Goal: Check status: Check status

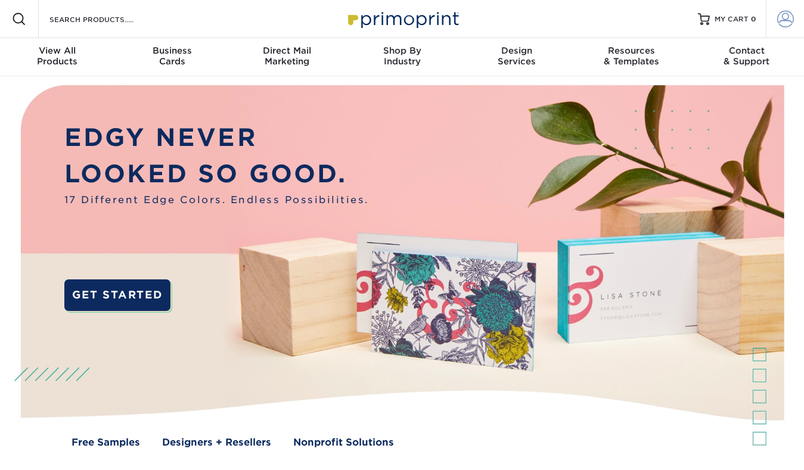
click at [783, 14] on span at bounding box center [785, 19] width 17 height 17
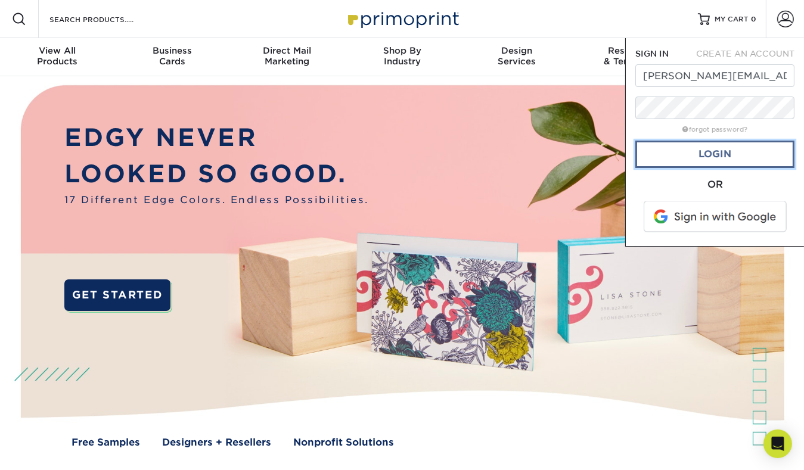
click at [693, 151] on link "Login" at bounding box center [714, 154] width 159 height 27
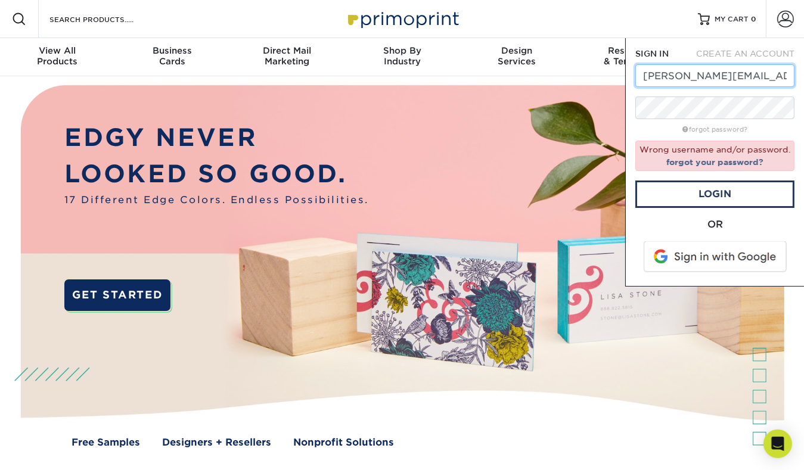
click at [677, 75] on input "[PERSON_NAME][EMAIL_ADDRESS][DOMAIN_NAME]" at bounding box center [714, 75] width 159 height 23
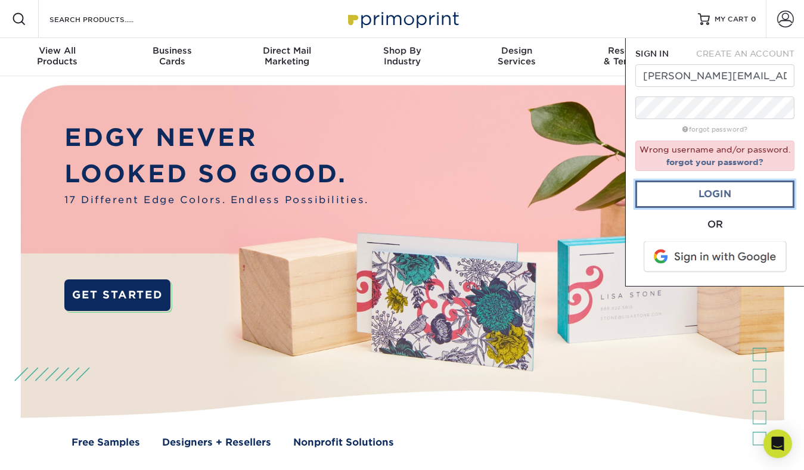
click at [697, 195] on link "Login" at bounding box center [714, 193] width 159 height 27
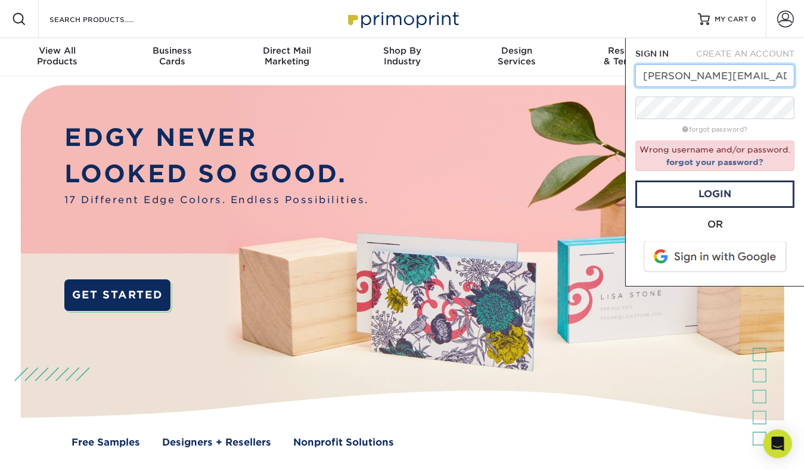
click at [787, 73] on input "samantha@OILCENTER.COM" at bounding box center [714, 75] width 159 height 23
type input "[PERSON_NAME][EMAIL_ADDRESS][DOMAIN_NAME]"
click at [707, 222] on div "OR" at bounding box center [714, 224] width 159 height 14
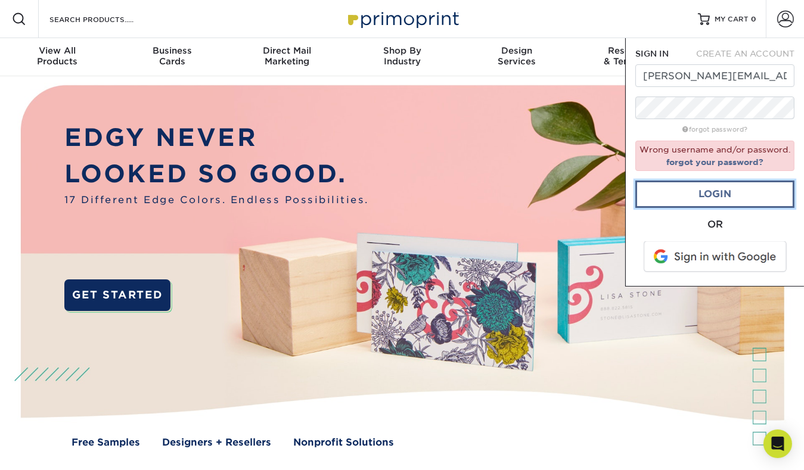
click at [704, 196] on link "Login" at bounding box center [714, 193] width 159 height 27
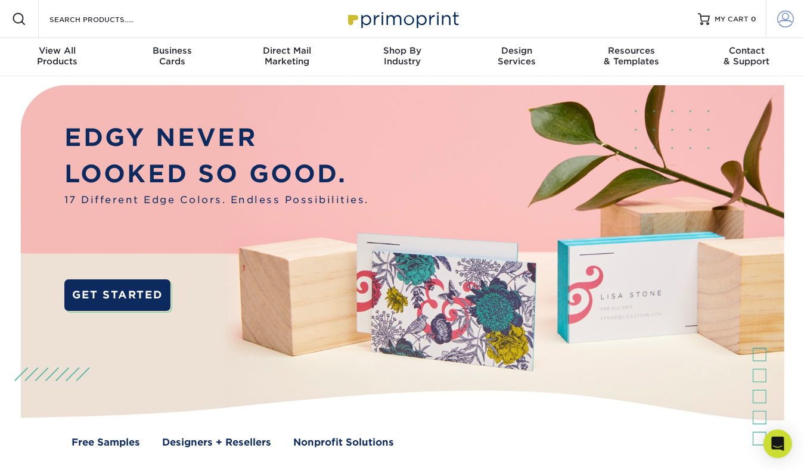
type input "[PERSON_NAME][EMAIL_ADDRESS][DOMAIN_NAME]"
click at [785, 22] on span at bounding box center [785, 19] width 17 height 17
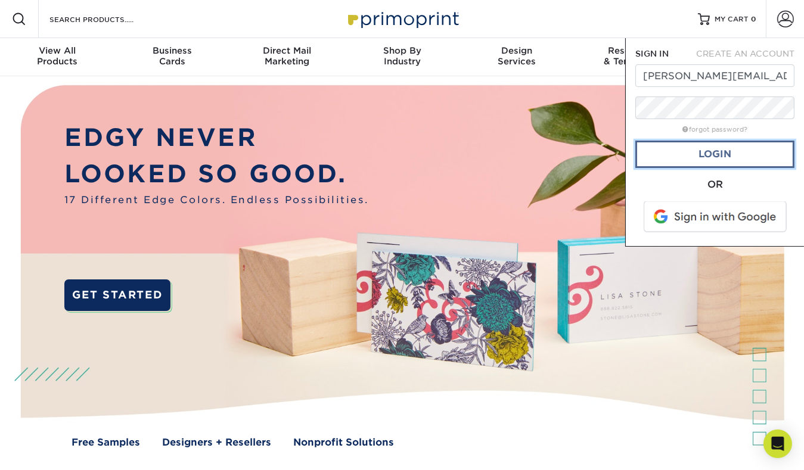
click at [685, 155] on link "Login" at bounding box center [714, 154] width 159 height 27
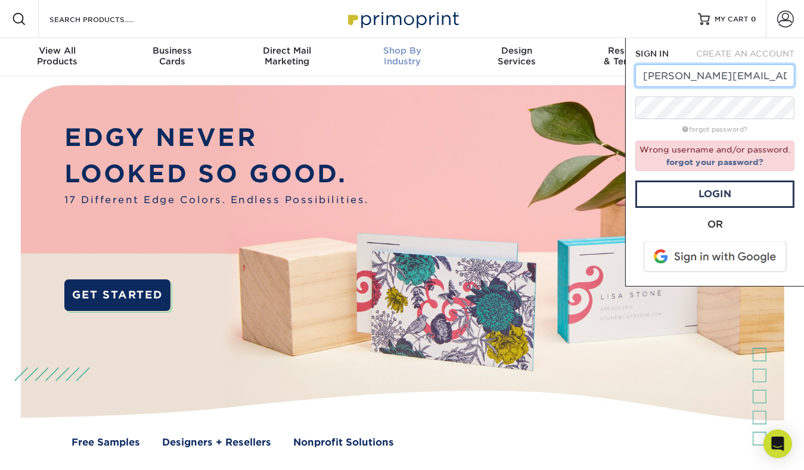
drag, startPoint x: 779, startPoint y: 76, endPoint x: 454, endPoint y: 61, distance: 325.6
click at [454, 61] on nav "Resources Menu Search Products Account SIGN IN CREATE AN ACCOUNT OLIVIA@OILCENT…" at bounding box center [402, 38] width 804 height 76
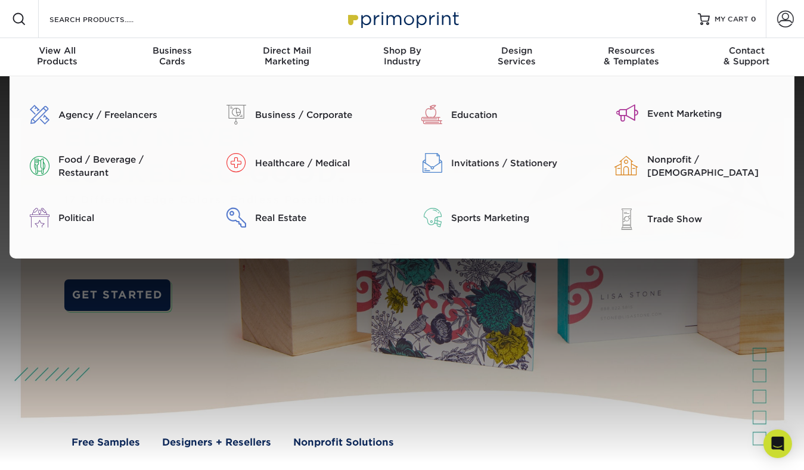
click at [474, 368] on div at bounding box center [402, 269] width 804 height 387
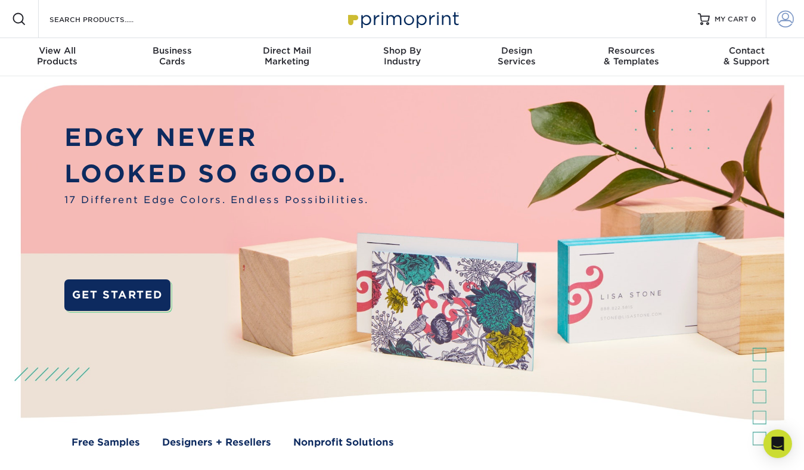
click at [780, 23] on span at bounding box center [785, 19] width 17 height 17
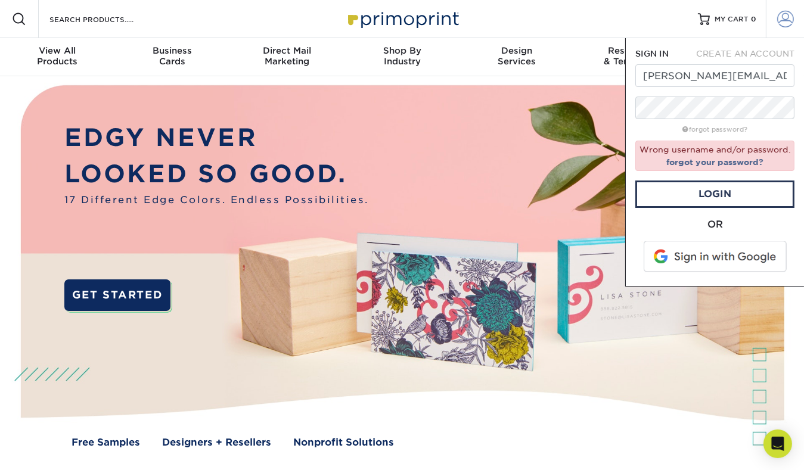
click at [780, 23] on span at bounding box center [785, 19] width 17 height 17
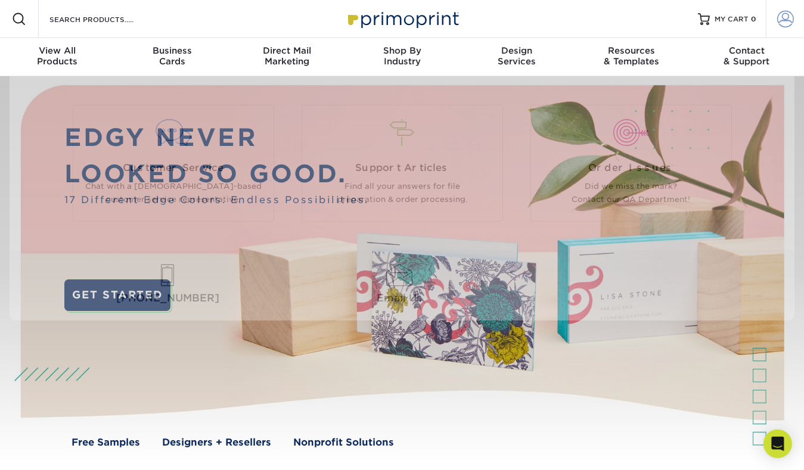
click at [799, 8] on link "Account" at bounding box center [784, 19] width 38 height 38
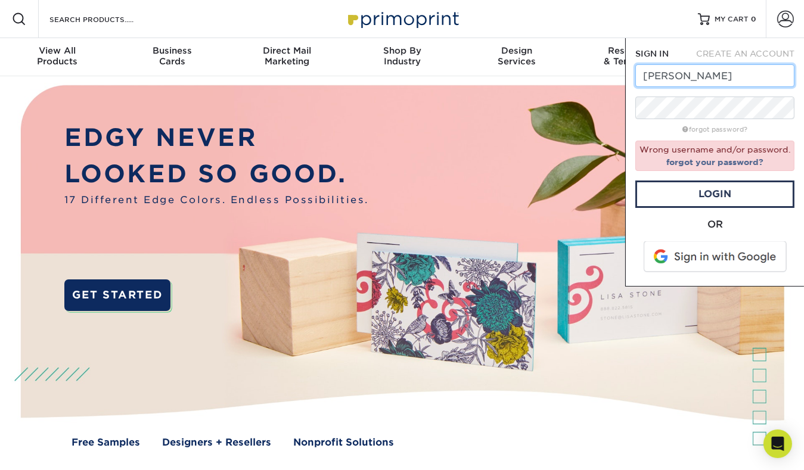
type input "samantha@liquidoring.com"
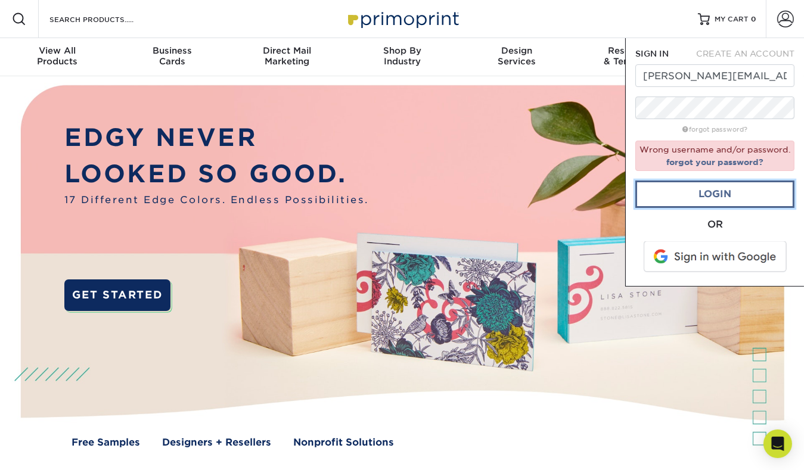
click at [712, 197] on link "Login" at bounding box center [714, 193] width 159 height 27
click at [653, 212] on form "SIGN IN CREATE AN ACCOUNT samantha@liquidoring.com forgot password? Wrong usern…" at bounding box center [714, 162] width 159 height 229
click at [715, 159] on link "forgot your password?" at bounding box center [714, 162] width 97 height 10
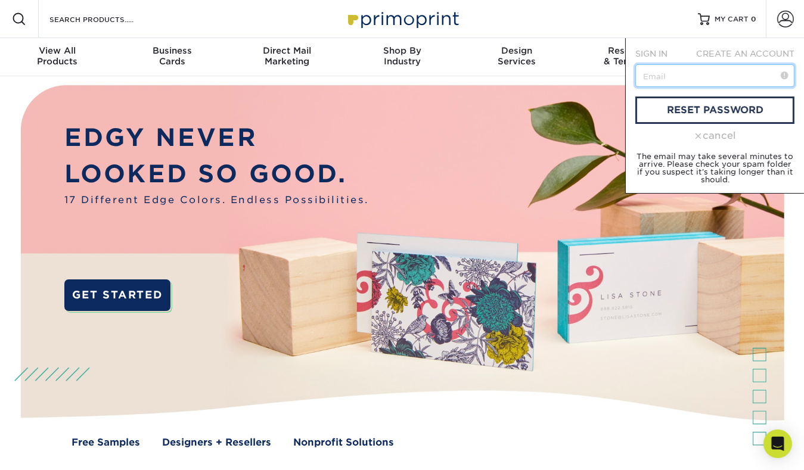
click at [693, 70] on input "text" at bounding box center [714, 75] width 159 height 23
type input "samantha@liquidoring.com"
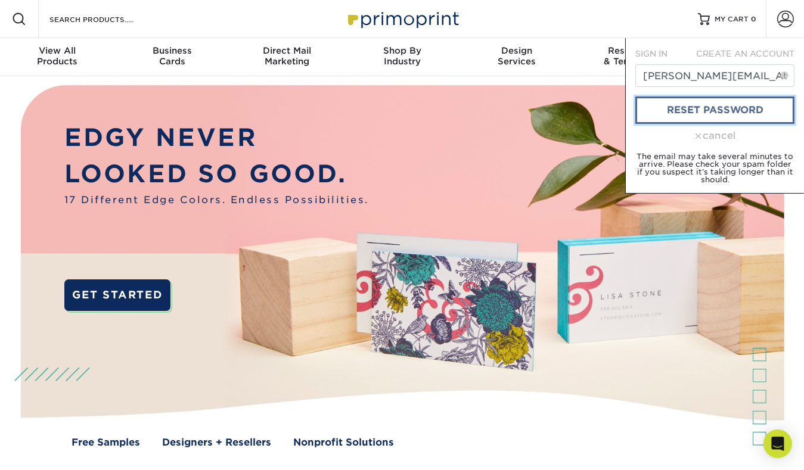
click at [686, 115] on link "reset password" at bounding box center [714, 110] width 159 height 27
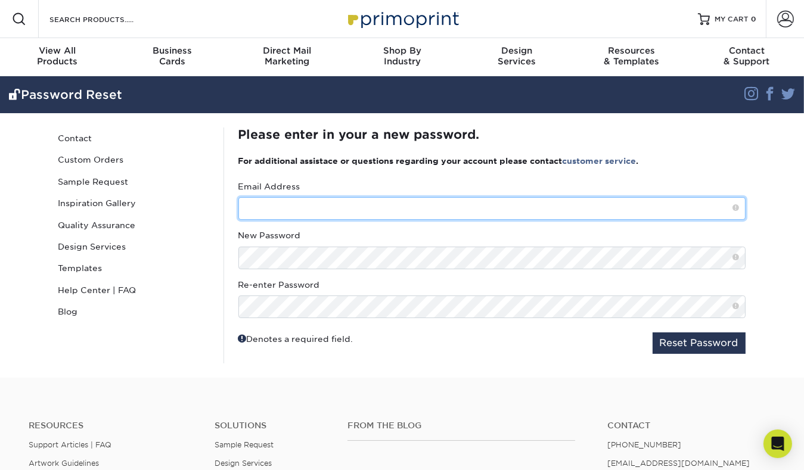
click at [378, 208] on input "text" at bounding box center [491, 208] width 507 height 23
type input "samantha@liquidoring.com"
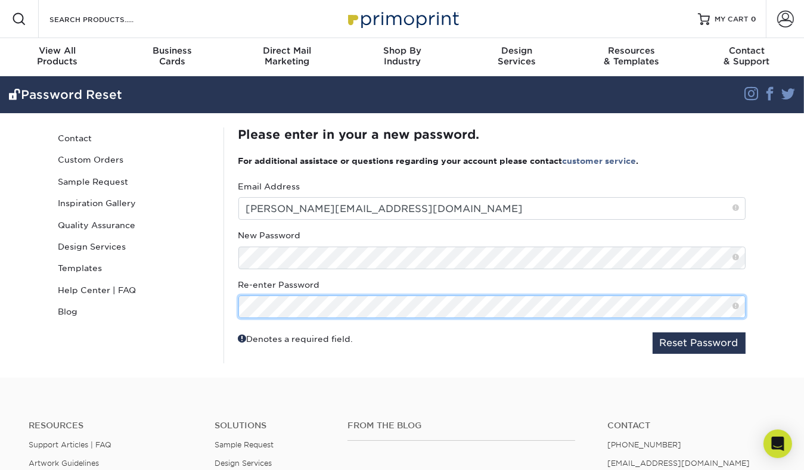
click at [652, 332] on button "Reset Password" at bounding box center [698, 342] width 93 height 21
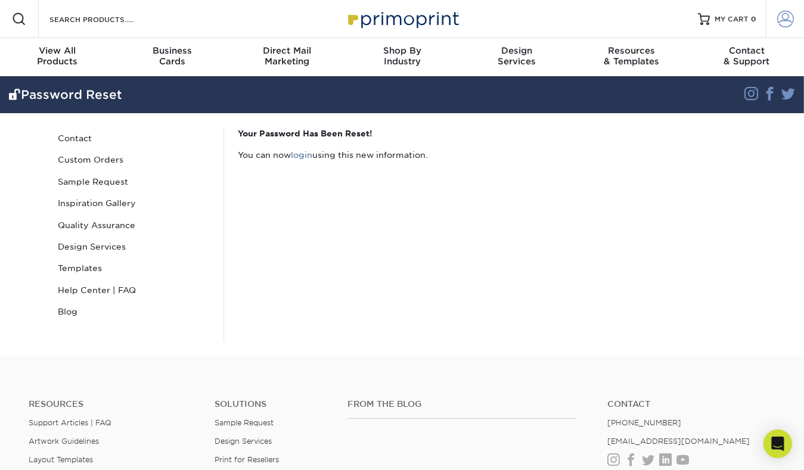
type input "[PERSON_NAME][EMAIL_ADDRESS][DOMAIN_NAME]"
click at [779, 17] on span at bounding box center [785, 19] width 17 height 17
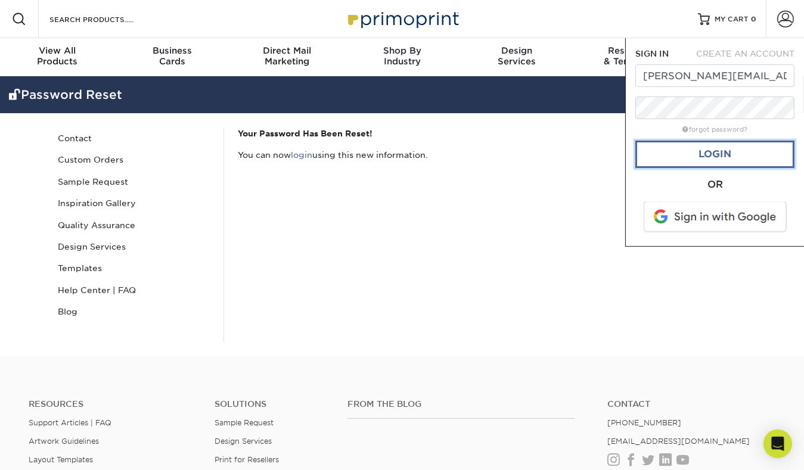
click at [704, 151] on link "Login" at bounding box center [714, 154] width 159 height 27
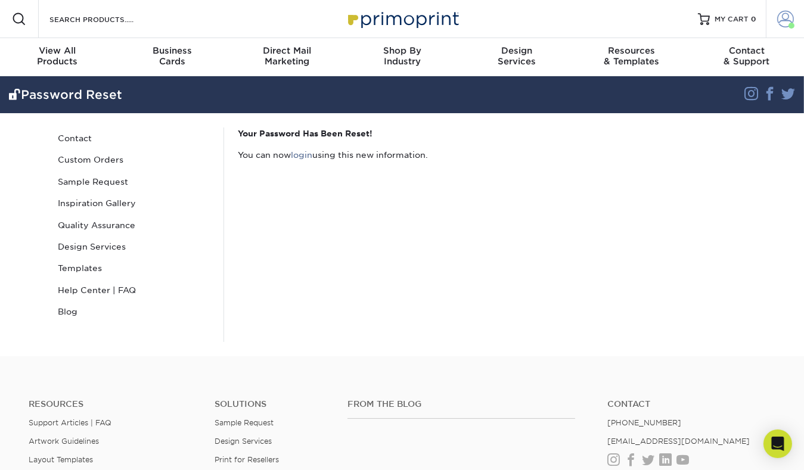
click at [783, 23] on span at bounding box center [785, 19] width 17 height 17
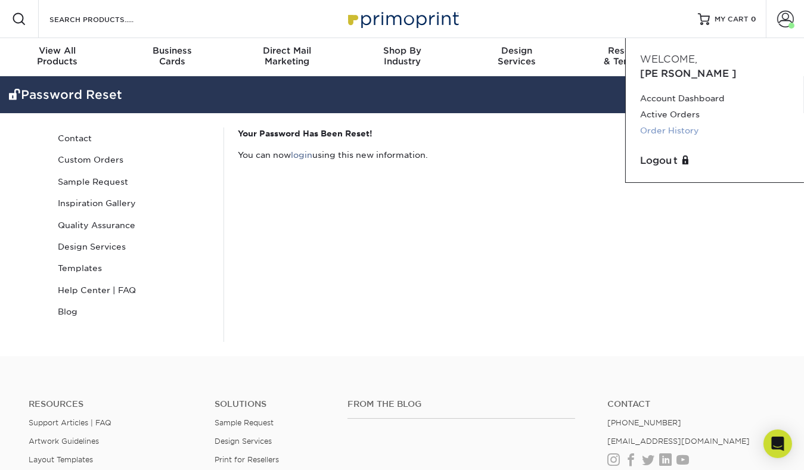
click at [672, 123] on link "Order History" at bounding box center [715, 131] width 150 height 16
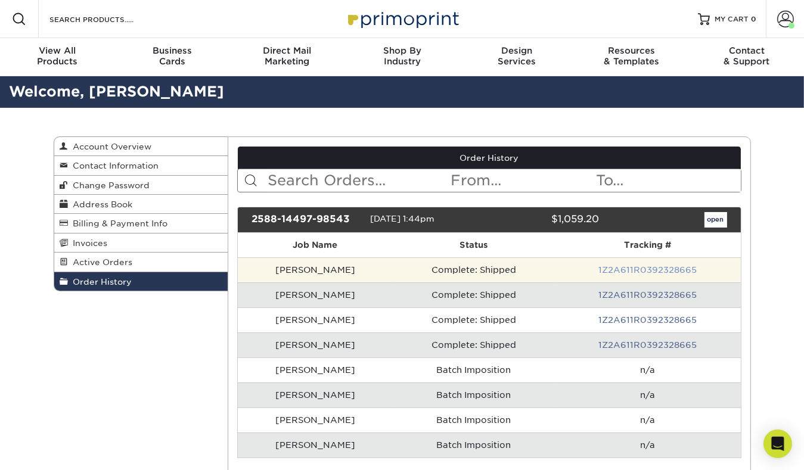
click at [634, 266] on link "1Z2A611R0392328665" at bounding box center [647, 270] width 98 height 10
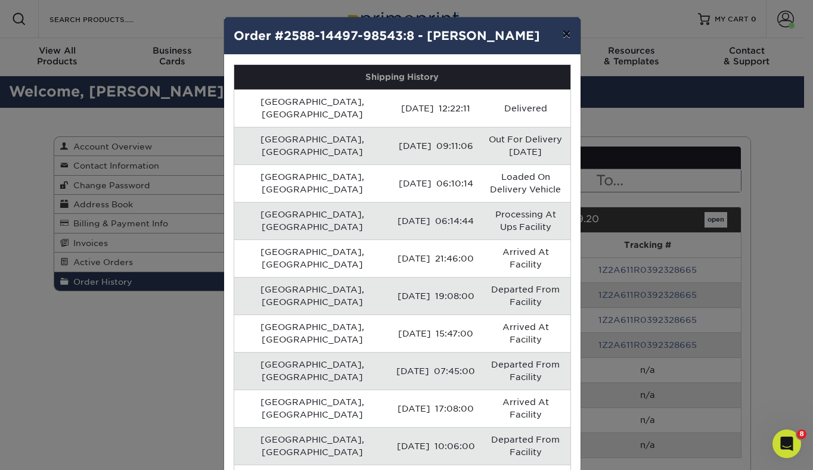
click at [558, 32] on button "×" at bounding box center [565, 33] width 27 height 33
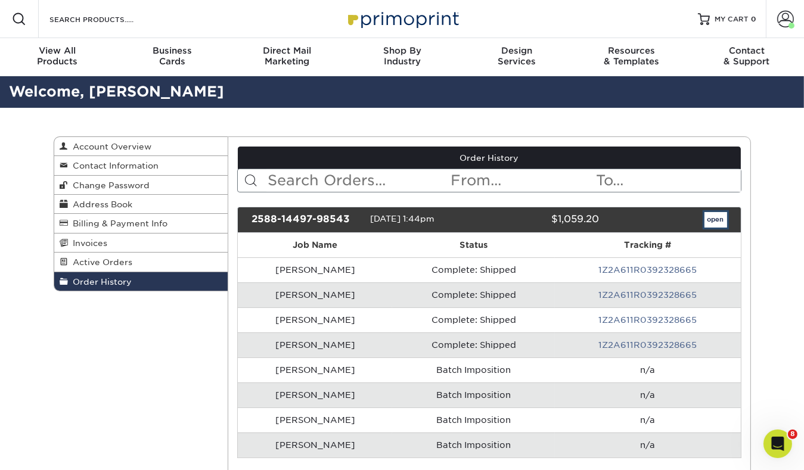
click at [712, 216] on link "open" at bounding box center [715, 219] width 23 height 15
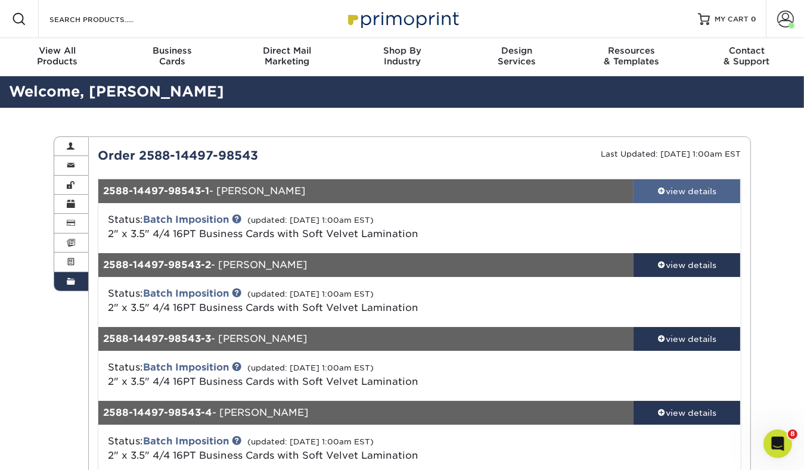
click at [690, 187] on div "view details" at bounding box center [686, 191] width 107 height 12
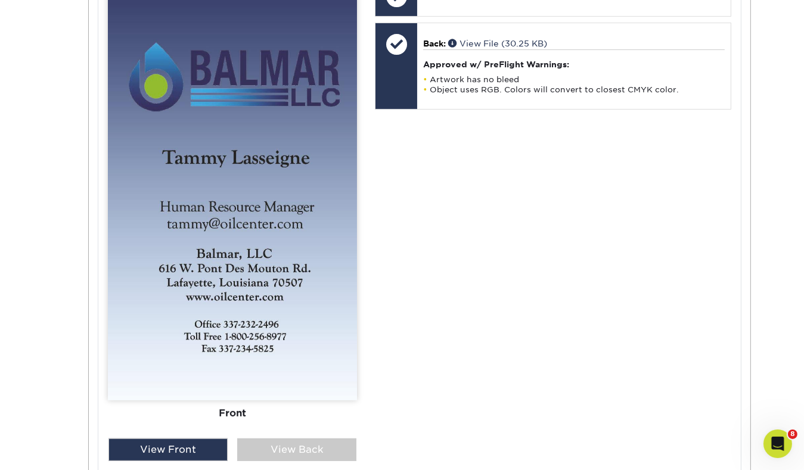
scroll to position [539, 0]
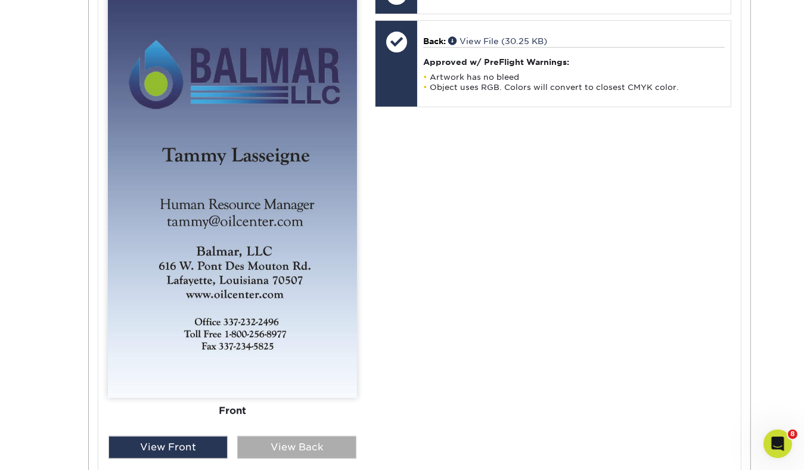
click at [328, 441] on div "View Back" at bounding box center [296, 447] width 119 height 23
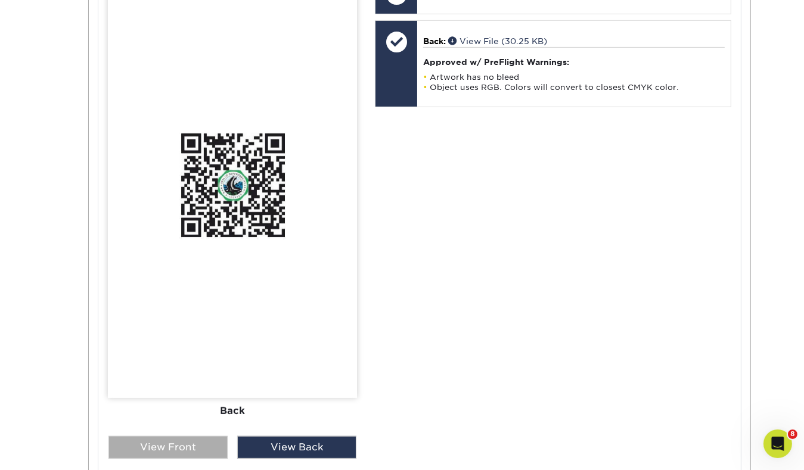
click at [182, 449] on div "View Front" at bounding box center [167, 447] width 119 height 23
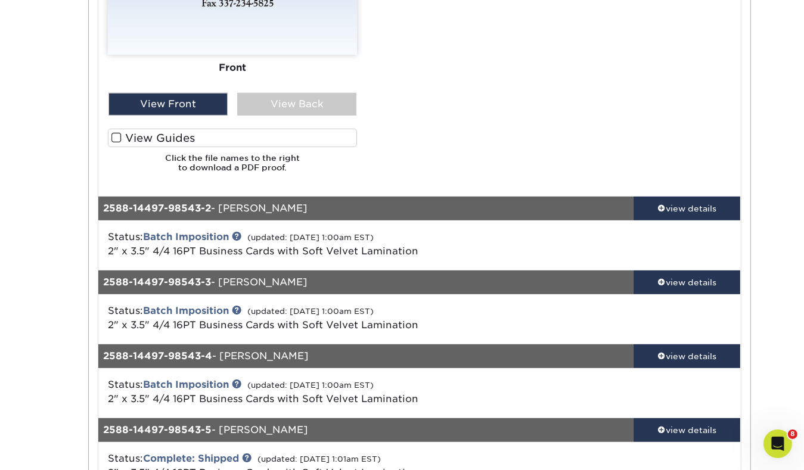
scroll to position [885, 0]
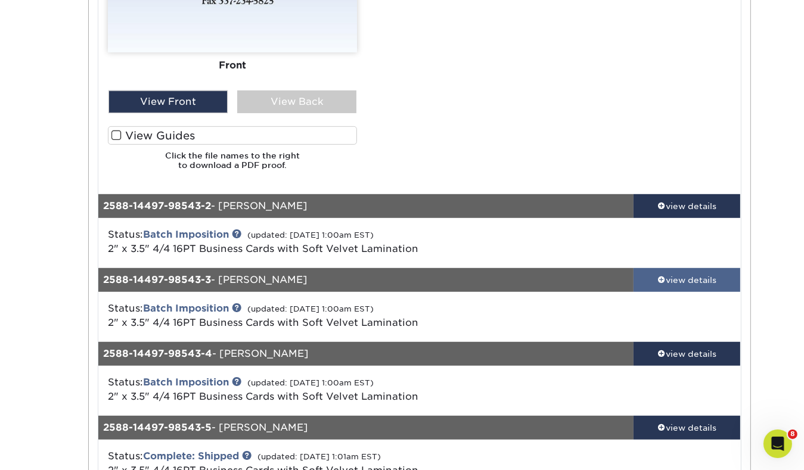
click at [671, 275] on div "view details" at bounding box center [686, 279] width 107 height 12
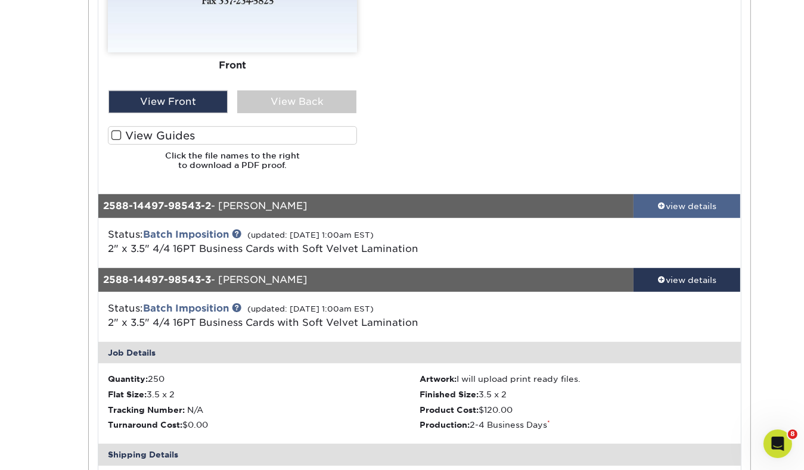
click at [640, 206] on div "view details" at bounding box center [686, 206] width 107 height 12
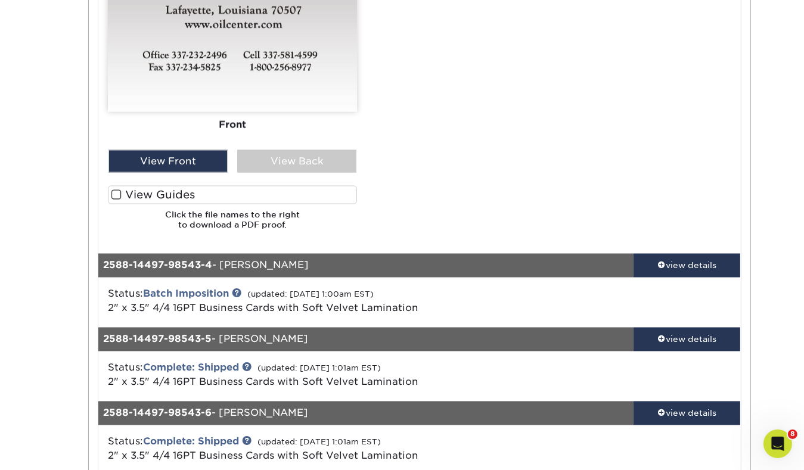
scroll to position [2622, 0]
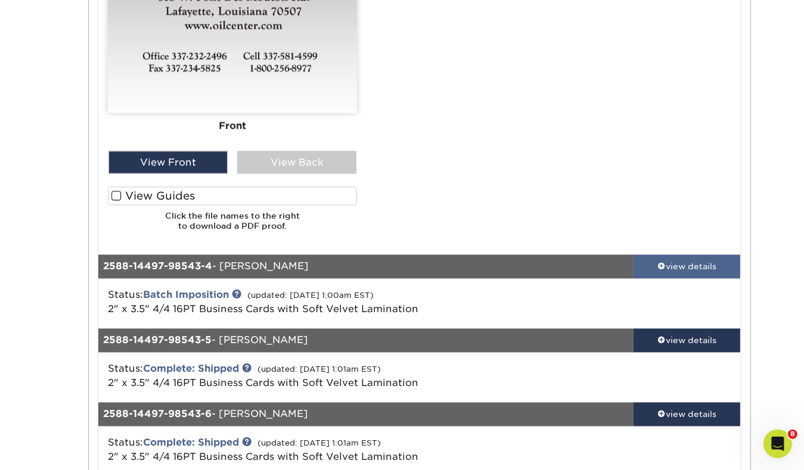
click at [660, 261] on div "view details" at bounding box center [686, 267] width 107 height 12
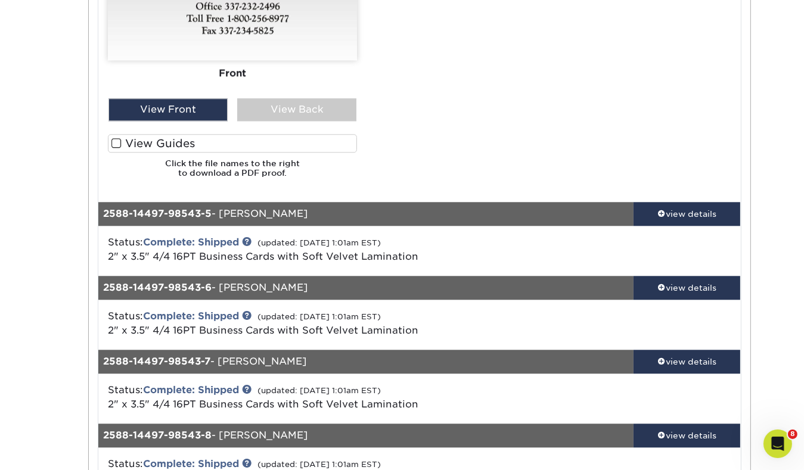
scroll to position [3575, 0]
click at [670, 210] on div "view details" at bounding box center [686, 213] width 107 height 12
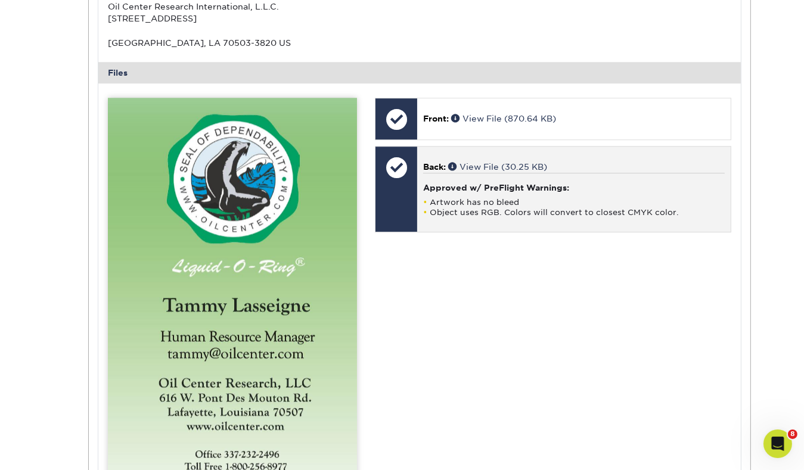
scroll to position [4011, 0]
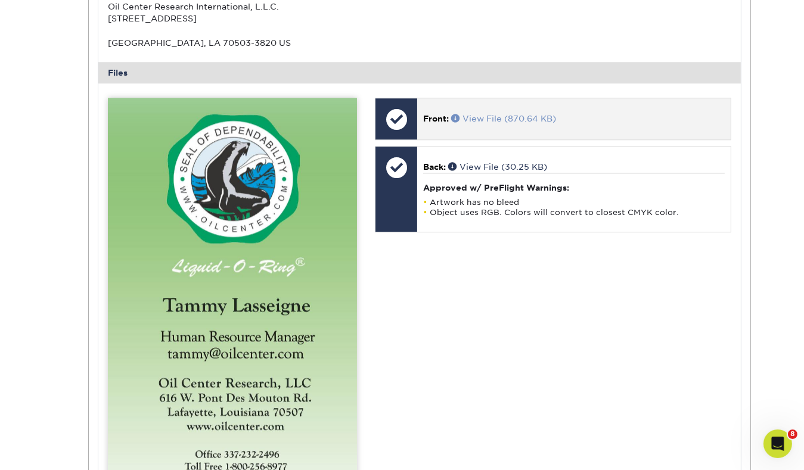
click at [485, 117] on link "View File (870.64 KB)" at bounding box center [503, 119] width 105 height 10
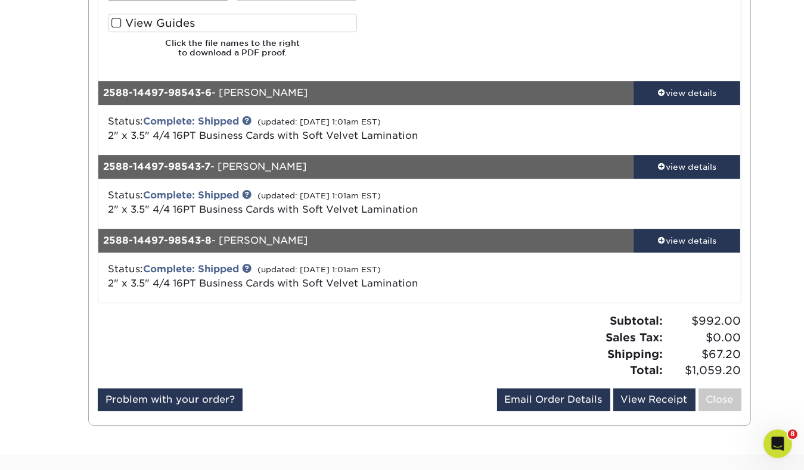
scroll to position [4594, 0]
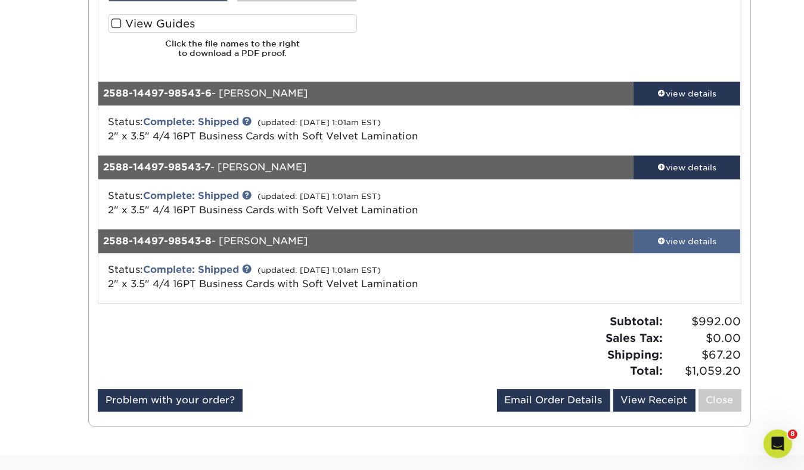
click at [673, 241] on div "view details" at bounding box center [686, 241] width 107 height 12
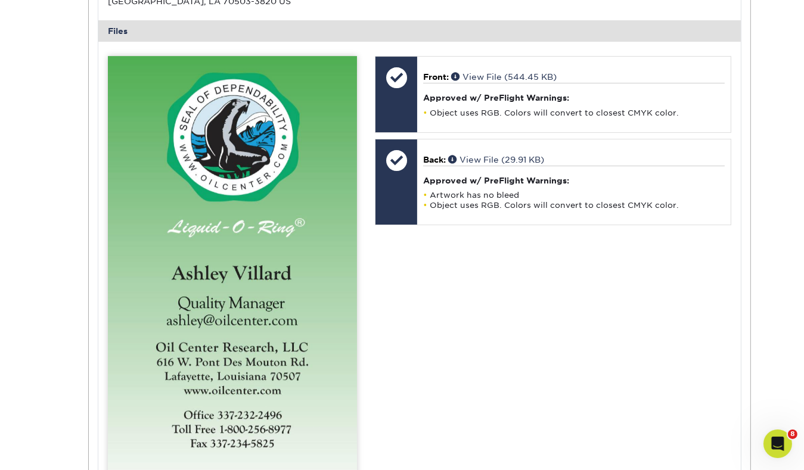
scroll to position [5099, 0]
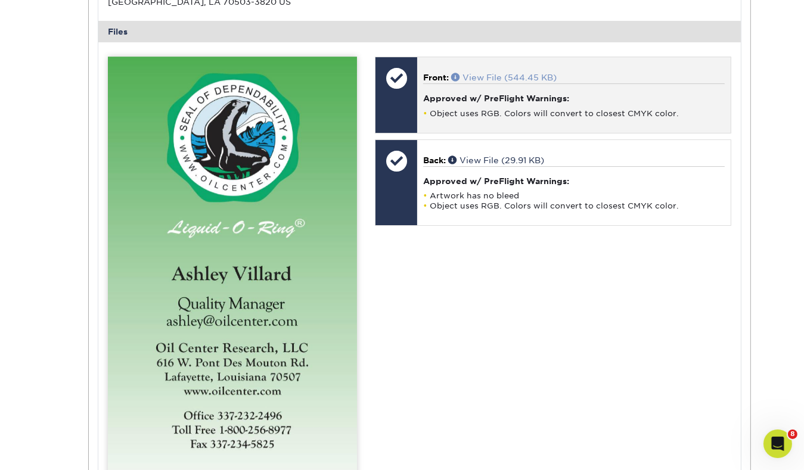
click at [478, 76] on link "View File (544.45 KB)" at bounding box center [503, 78] width 105 height 10
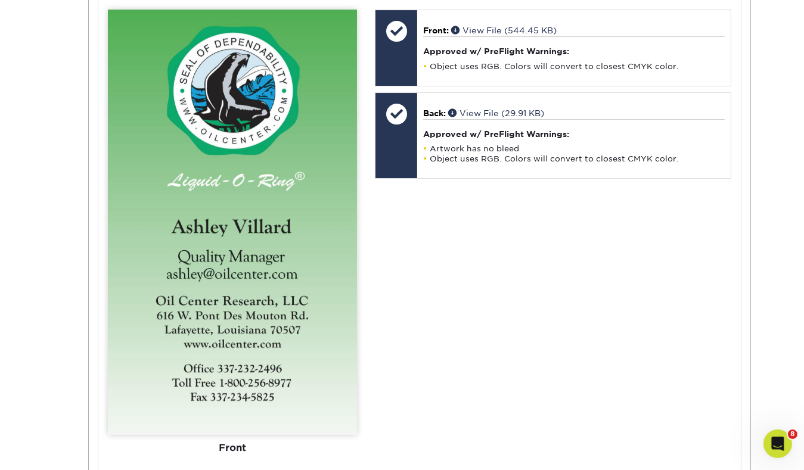
scroll to position [5146, 0]
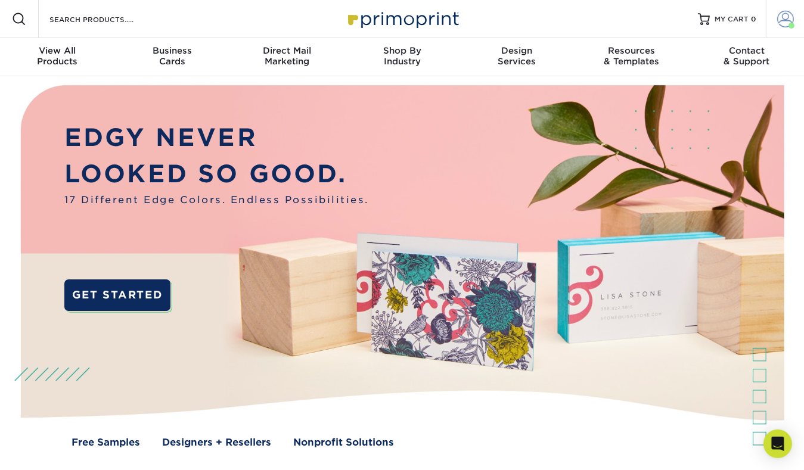
click at [783, 16] on span at bounding box center [785, 19] width 17 height 17
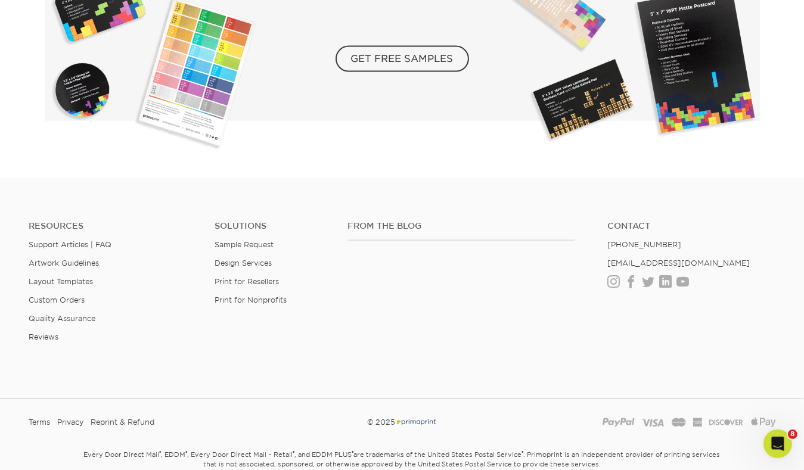
scroll to position [2161, 0]
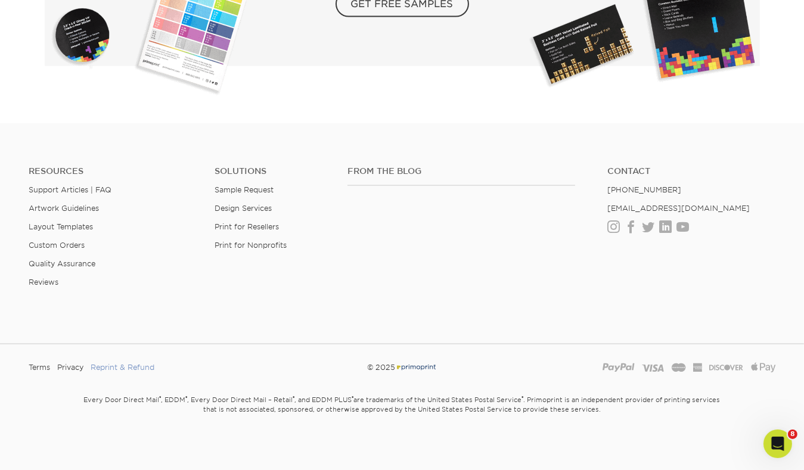
click at [146, 367] on link "Reprint & Refund" at bounding box center [123, 368] width 64 height 18
